Goal: Information Seeking & Learning: Check status

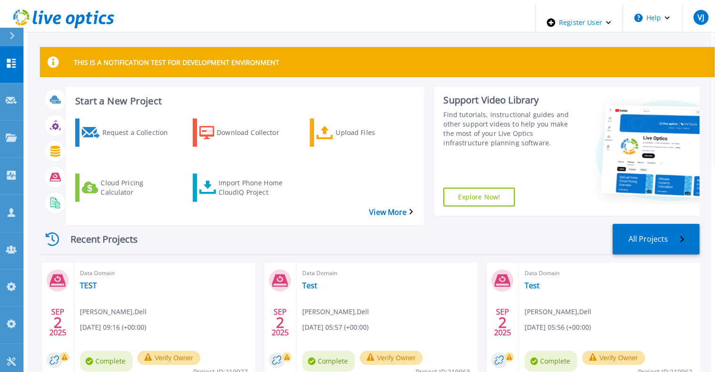
click at [7, 30] on button at bounding box center [12, 37] width 24 height 18
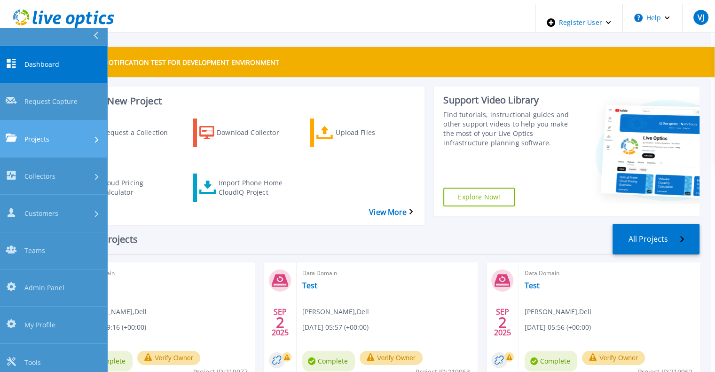
click at [27, 120] on link "Projects Projects" at bounding box center [53, 138] width 107 height 37
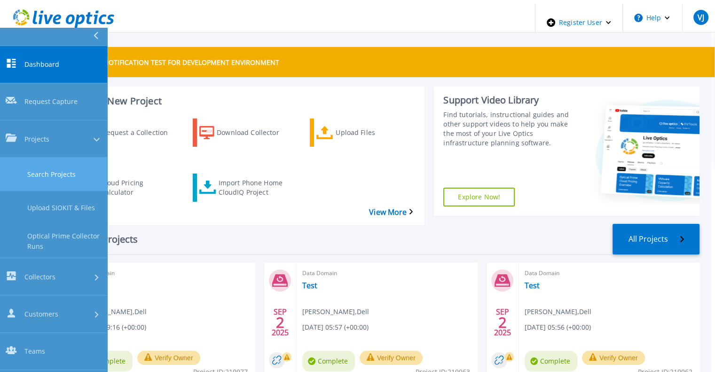
click at [61, 158] on link "Search Projects" at bounding box center [53, 174] width 107 height 33
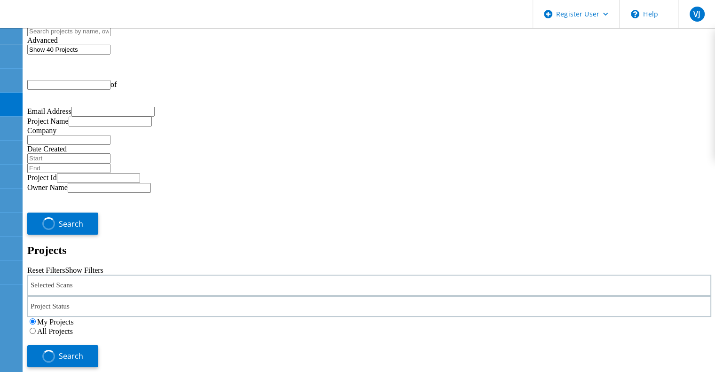
type input "1"
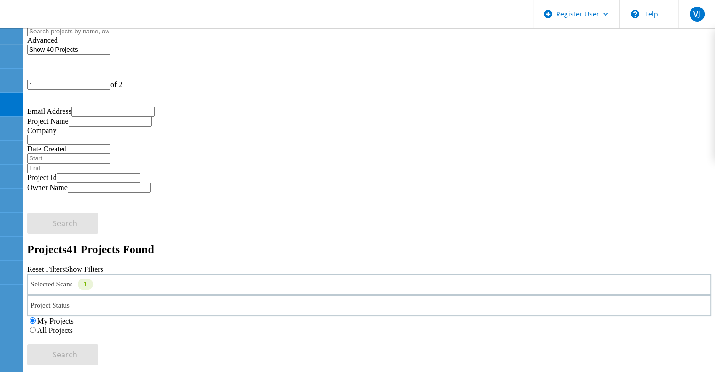
click at [507, 325] on div "All Projects" at bounding box center [369, 329] width 684 height 9
click at [73, 326] on label "All Projects" at bounding box center [55, 330] width 36 height 8
click at [36, 327] on input "All Projects" at bounding box center [33, 330] width 6 height 6
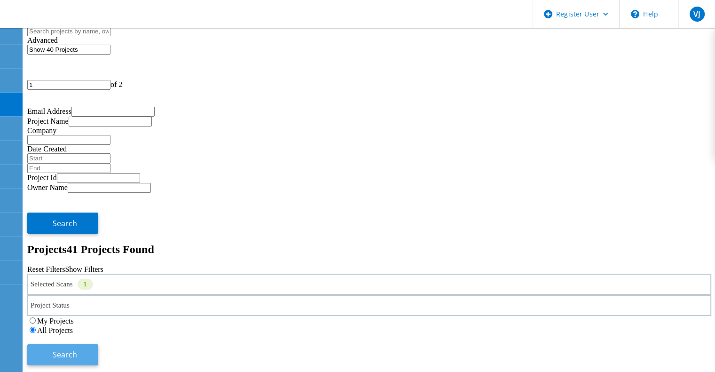
click at [77, 349] on span "Search" at bounding box center [65, 354] width 24 height 10
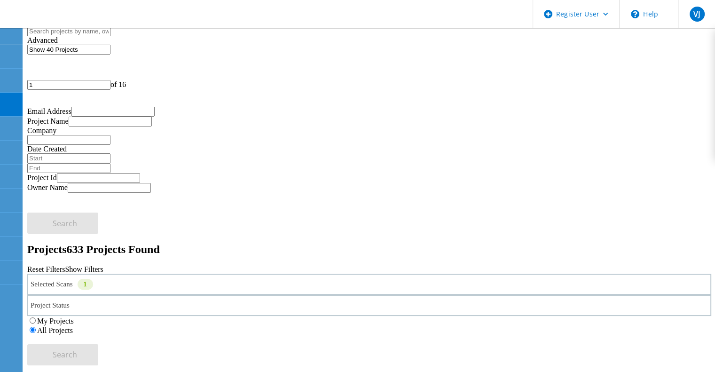
click at [181, 274] on div "Selected Scans 1" at bounding box center [369, 284] width 684 height 21
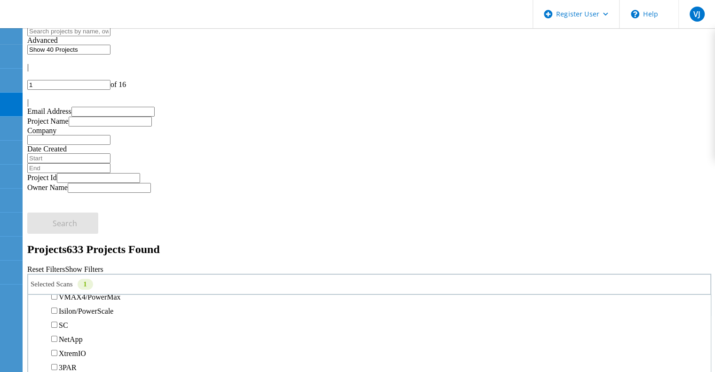
click at [73, 251] on label "PowerStore" at bounding box center [76, 255] width 35 height 8
click at [57, 251] on input "PowerStore" at bounding box center [54, 254] width 6 height 6
click at [78, 265] on label "VMAX 1 & 2" at bounding box center [80, 269] width 42 height 8
click at [57, 265] on input "VMAX 1 & 2" at bounding box center [54, 268] width 6 height 6
click at [79, 279] on label "VMAX3/PowerMax" at bounding box center [90, 283] width 62 height 8
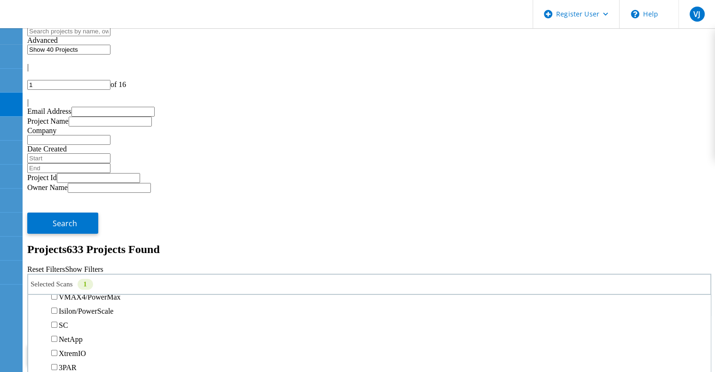
click at [57, 279] on input "VMAX3/PowerMax" at bounding box center [54, 282] width 6 height 6
click at [78, 293] on label "VMAX4/PowerMax" at bounding box center [90, 297] width 62 height 8
click at [57, 293] on input "VMAX4/PowerMax" at bounding box center [54, 296] width 6 height 6
click at [98, 344] on button "Search" at bounding box center [62, 354] width 71 height 21
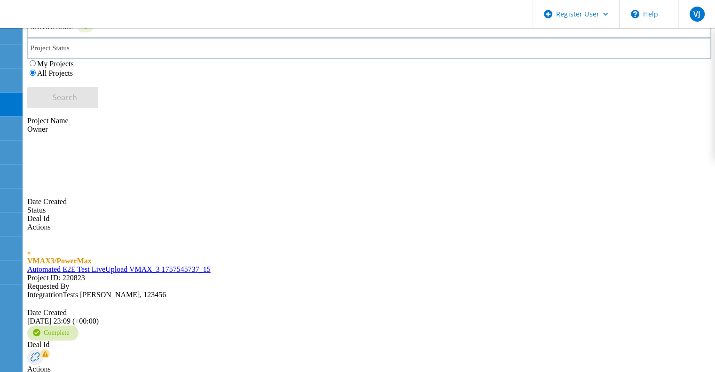
scroll to position [255, 0]
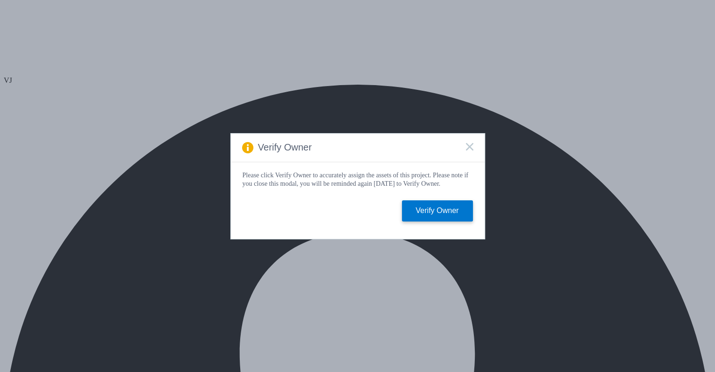
click at [466, 147] on icon at bounding box center [470, 147] width 8 height 8
